Goal: Task Accomplishment & Management: Use online tool/utility

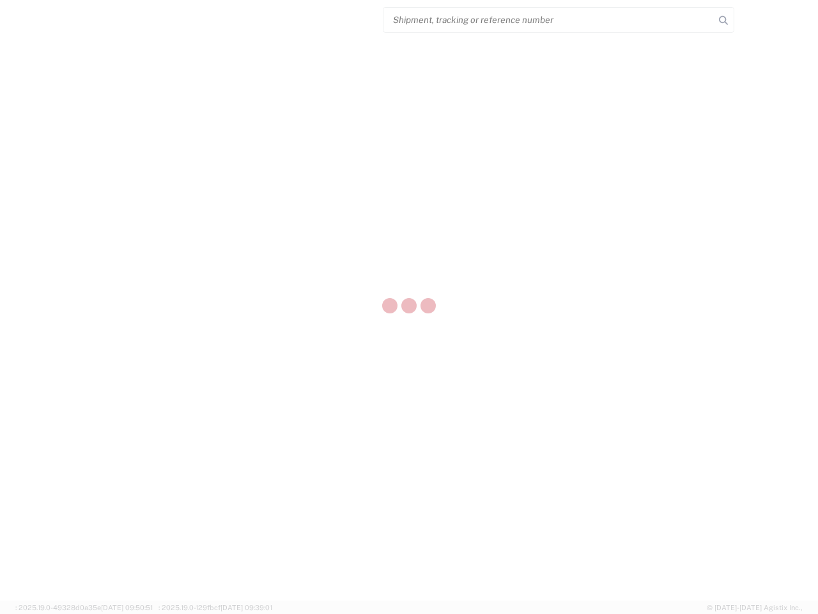
select select "US"
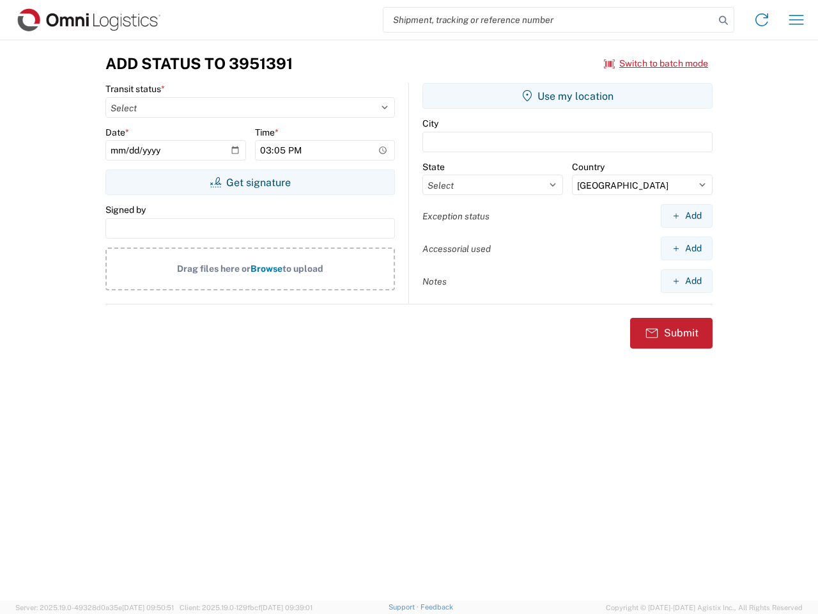
click at [549, 20] on input "search" at bounding box center [549, 20] width 331 height 24
click at [724, 20] on icon at bounding box center [724, 21] width 18 height 18
click at [762, 20] on icon at bounding box center [762, 20] width 20 height 20
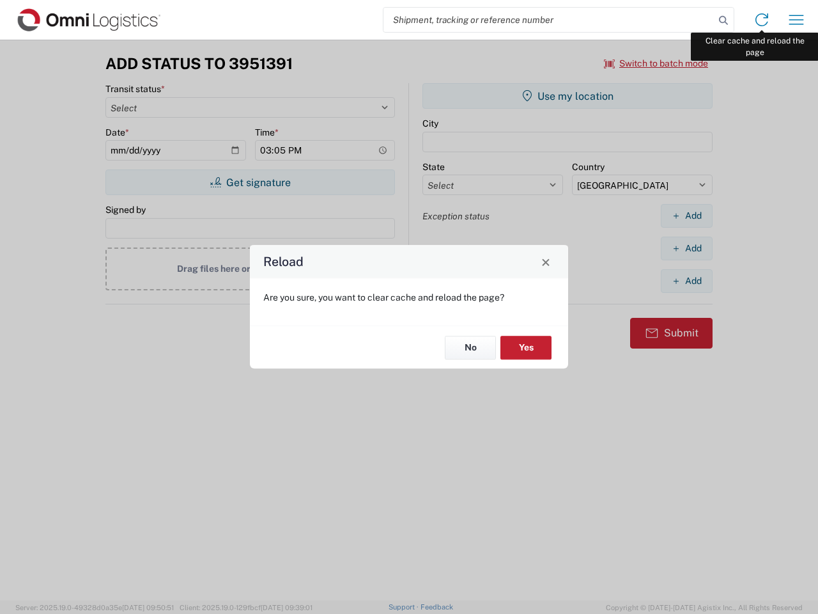
click at [797, 20] on icon "button" at bounding box center [797, 20] width 15 height 10
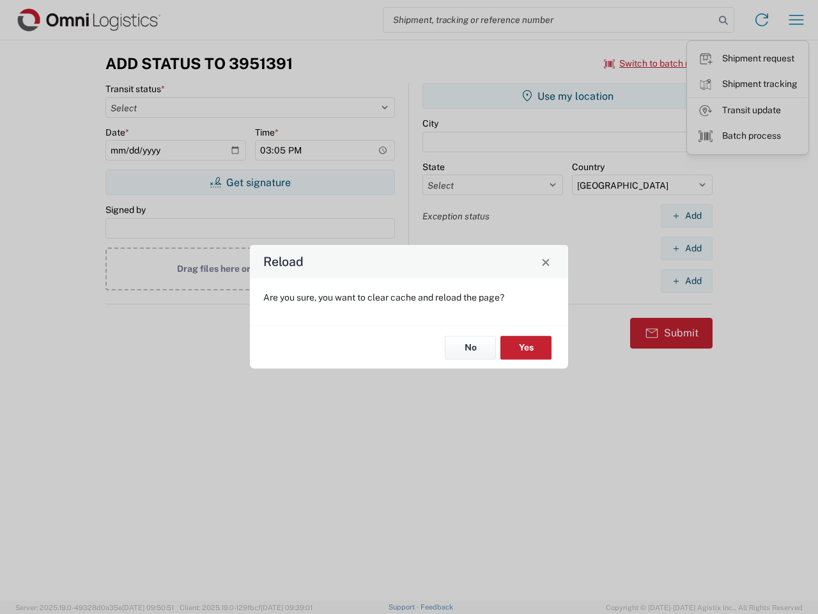
click at [657, 63] on div "Reload Are you sure, you want to clear cache and reload the page? No Yes" at bounding box center [409, 307] width 818 height 614
click at [250, 182] on div "Reload Are you sure, you want to clear cache and reload the page? No Yes" at bounding box center [409, 307] width 818 height 614
click at [568, 96] on div "Reload Are you sure, you want to clear cache and reload the page? No Yes" at bounding box center [409, 307] width 818 height 614
click at [687, 215] on div "Reload Are you sure, you want to clear cache and reload the page? No Yes" at bounding box center [409, 307] width 818 height 614
click at [687, 248] on div "Reload Are you sure, you want to clear cache and reload the page? No Yes" at bounding box center [409, 307] width 818 height 614
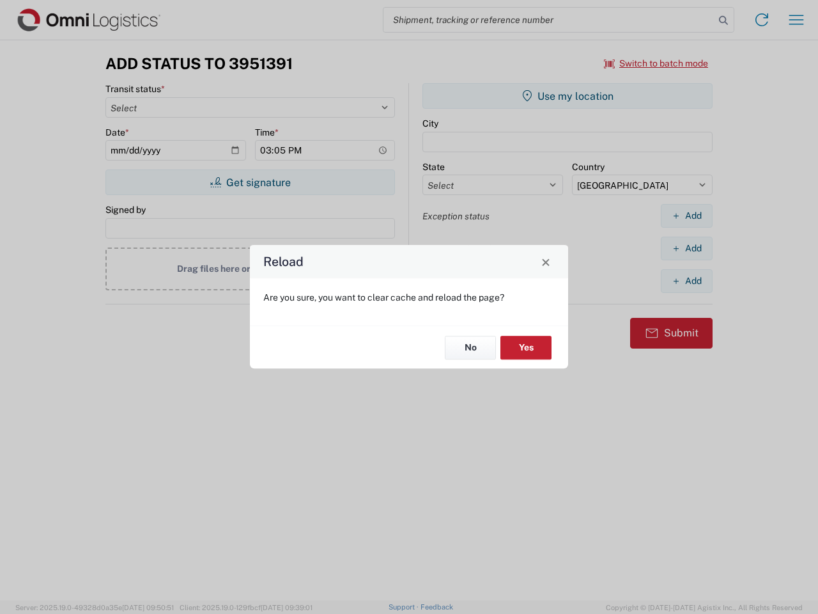
click at [687, 281] on div "Reload Are you sure, you want to clear cache and reload the page? No Yes" at bounding box center [409, 307] width 818 height 614
